Goal: Task Accomplishment & Management: Manage account settings

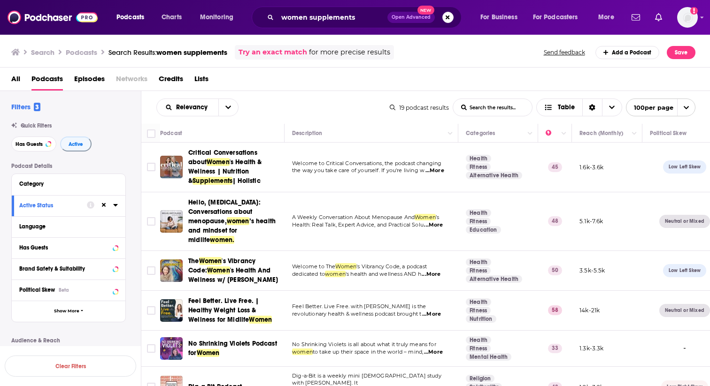
scroll to position [13, 0]
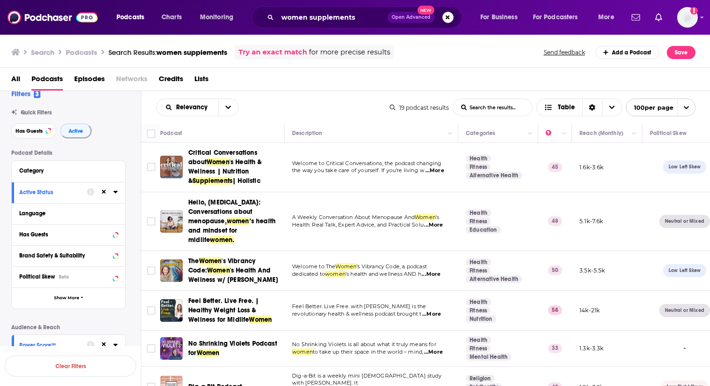
click at [435, 173] on span "...More" at bounding box center [434, 171] width 19 height 8
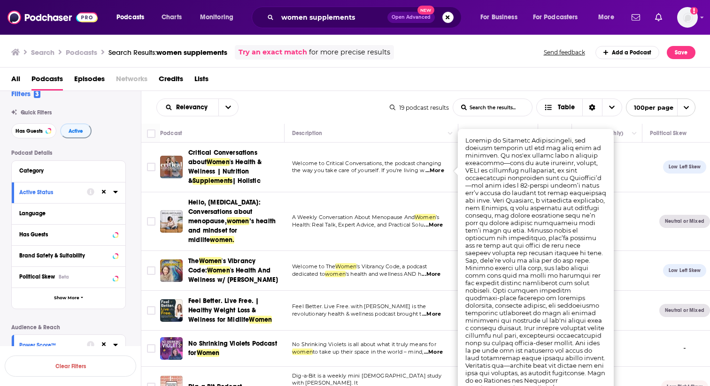
click at [358, 100] on div "Relevancy List Search Input Search the results... Table" at bounding box center [272, 108] width 233 height 18
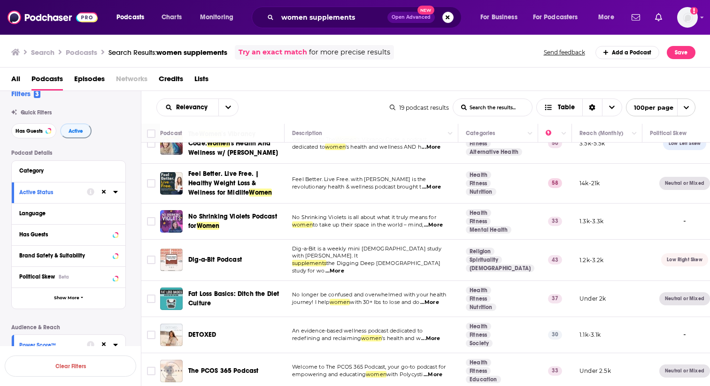
scroll to position [130, 0]
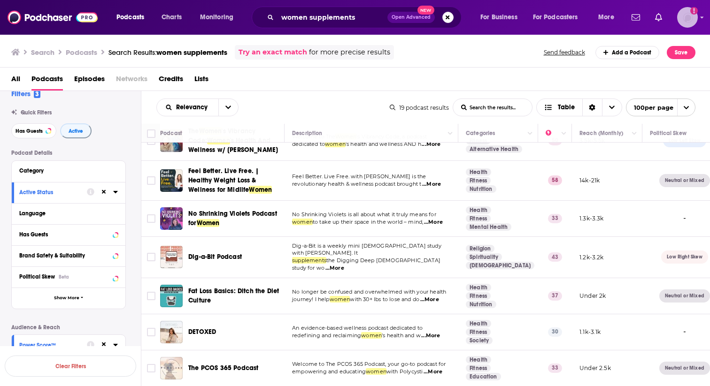
click at [690, 13] on img "Logged in as rgertner" at bounding box center [687, 17] width 21 height 21
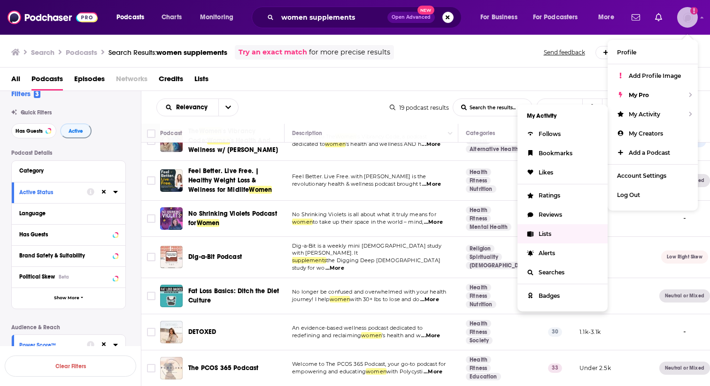
click at [543, 234] on span "Lists" at bounding box center [545, 234] width 13 height 7
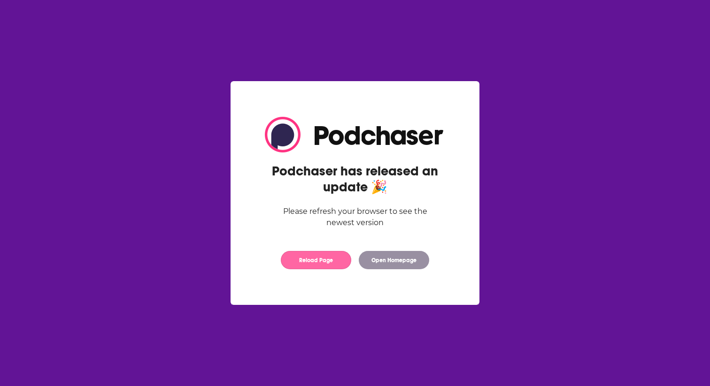
click at [318, 264] on button "Reload Page" at bounding box center [316, 260] width 70 height 18
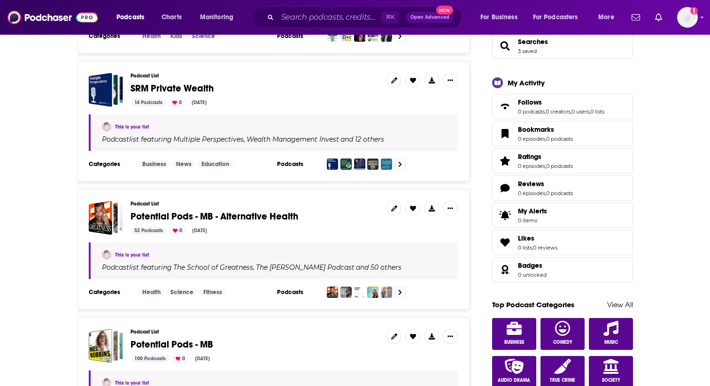
scroll to position [244, 0]
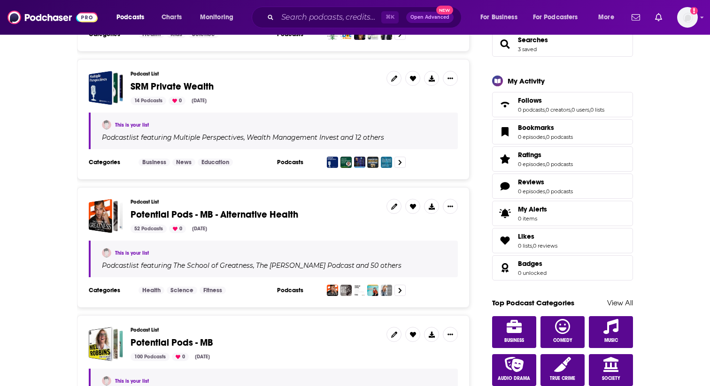
click at [433, 204] on icon at bounding box center [432, 207] width 6 height 6
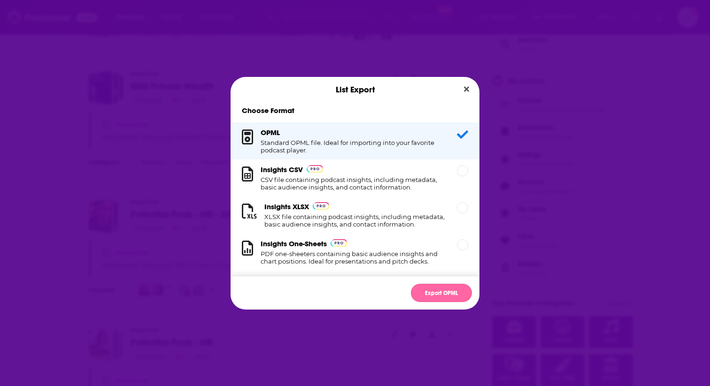
click at [445, 297] on button "Export OPML" at bounding box center [441, 293] width 61 height 18
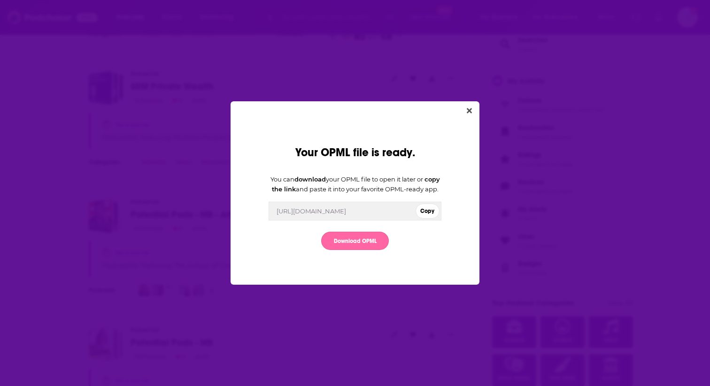
click at [369, 247] on link "Download OPML" at bounding box center [355, 241] width 68 height 18
click at [472, 105] on button "Close" at bounding box center [469, 111] width 13 height 12
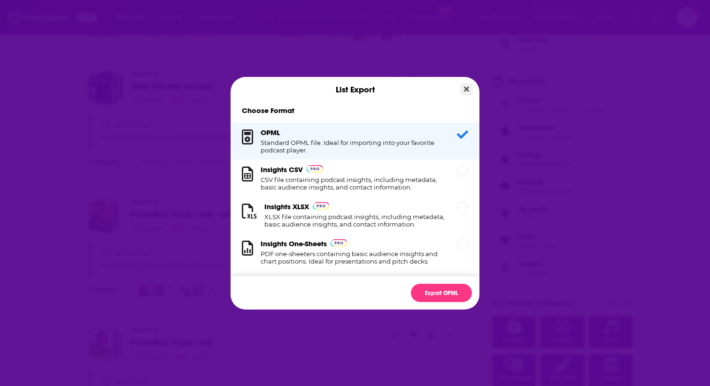
click at [464, 88] on icon "Close" at bounding box center [466, 88] width 5 height 5
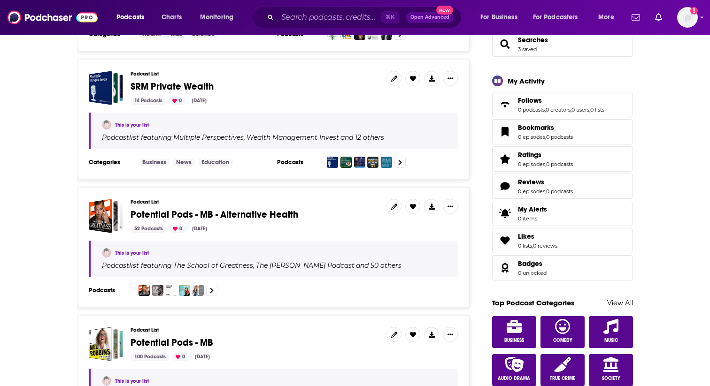
scroll to position [244, 0]
click at [361, 202] on h3 "Podcast List" at bounding box center [255, 202] width 248 height 6
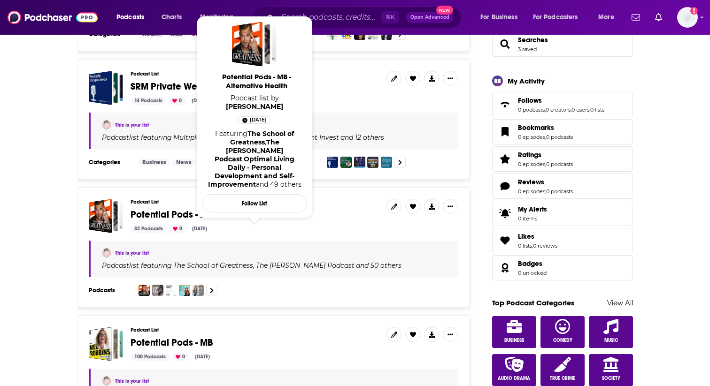
click at [223, 213] on span "Potential Pods - MB - Alternative Health" at bounding box center [215, 215] width 168 height 12
